Goal: Transaction & Acquisition: Book appointment/travel/reservation

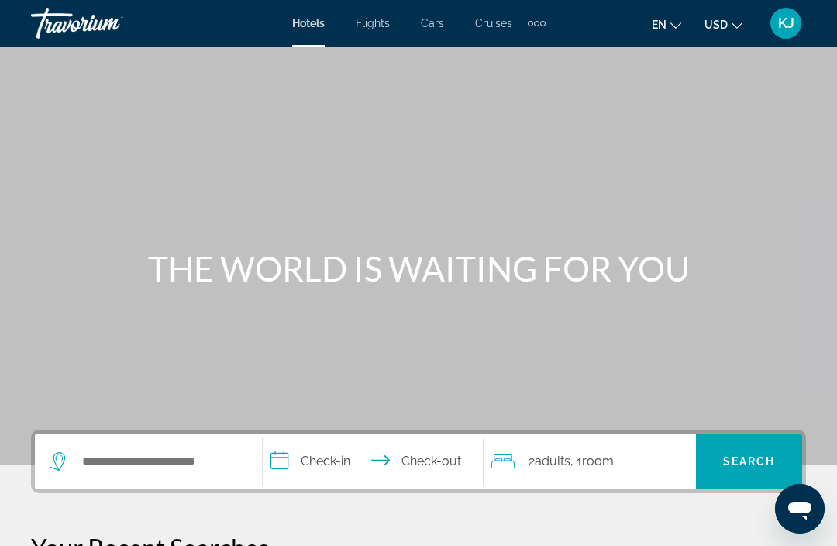
click at [434, 18] on span "Cars" at bounding box center [432, 23] width 23 height 12
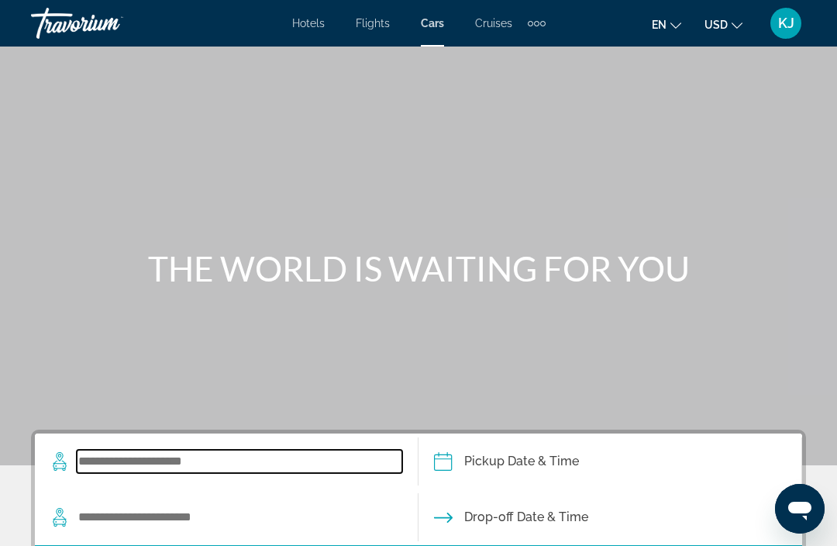
click at [167, 455] on input "Search widget" at bounding box center [240, 461] width 326 height 23
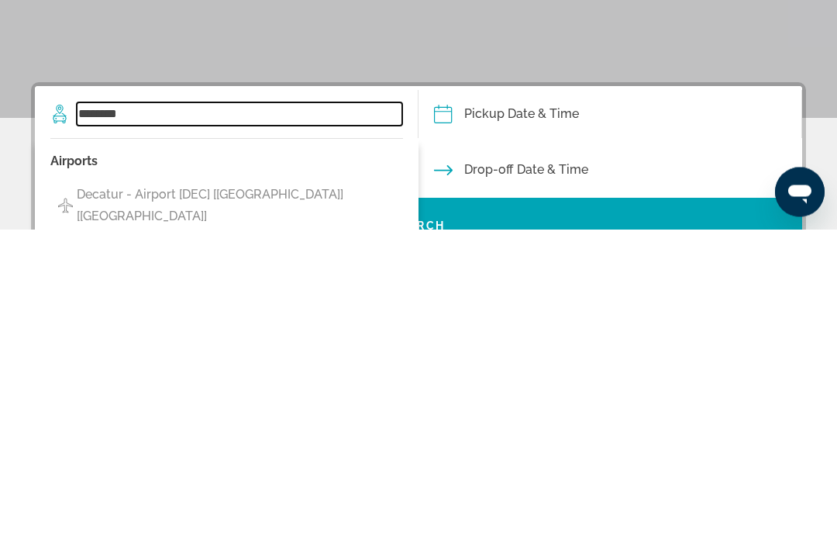
type input "*******"
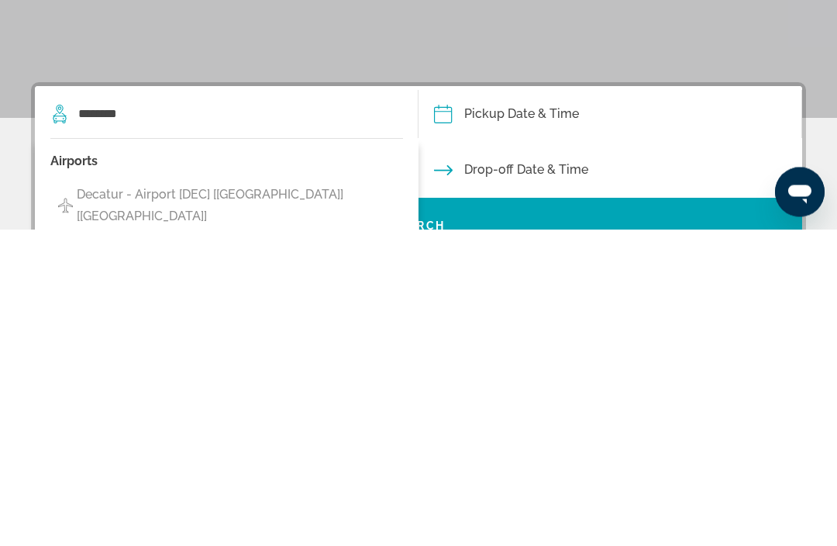
click at [543, 403] on input "Pickup date" at bounding box center [610, 433] width 390 height 60
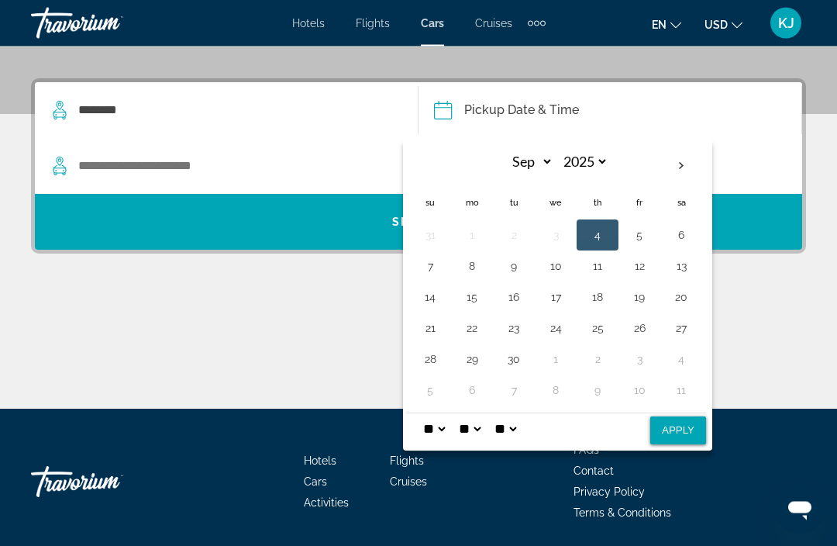
scroll to position [378, 0]
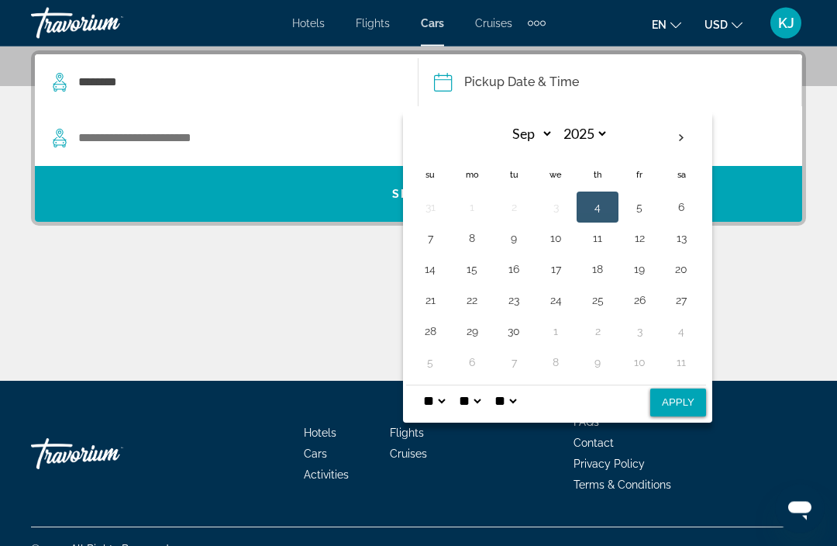
click at [585, 201] on button "4" at bounding box center [597, 208] width 25 height 22
click at [609, 199] on button "4" at bounding box center [597, 208] width 25 height 22
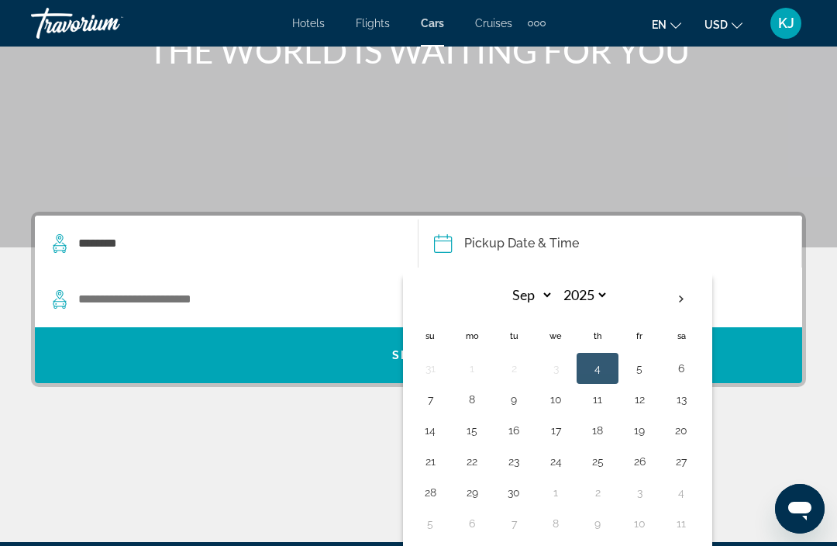
scroll to position [217, 0]
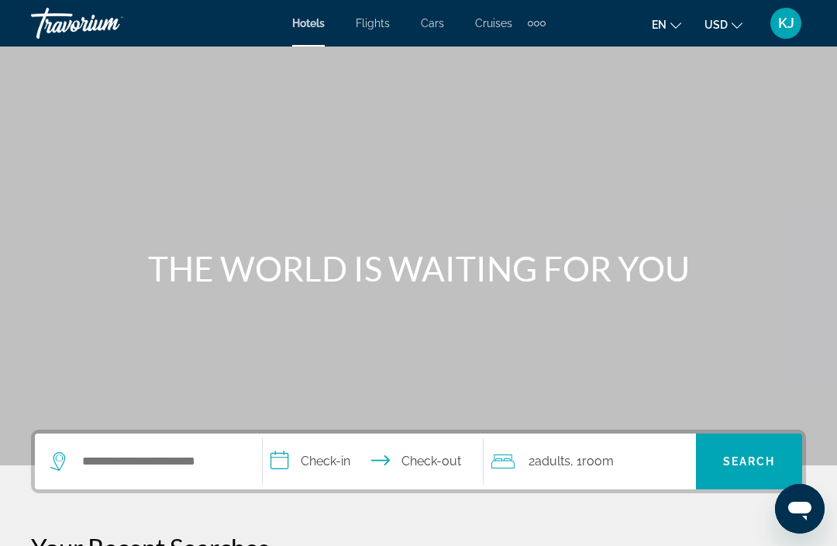
click at [450, 13] on div "Hotels Flights Cars Cruises Activities Hotels Flights Cars Cruises Activities" at bounding box center [419, 23] width 254 height 25
